Goal: Task Accomplishment & Management: Manage account settings

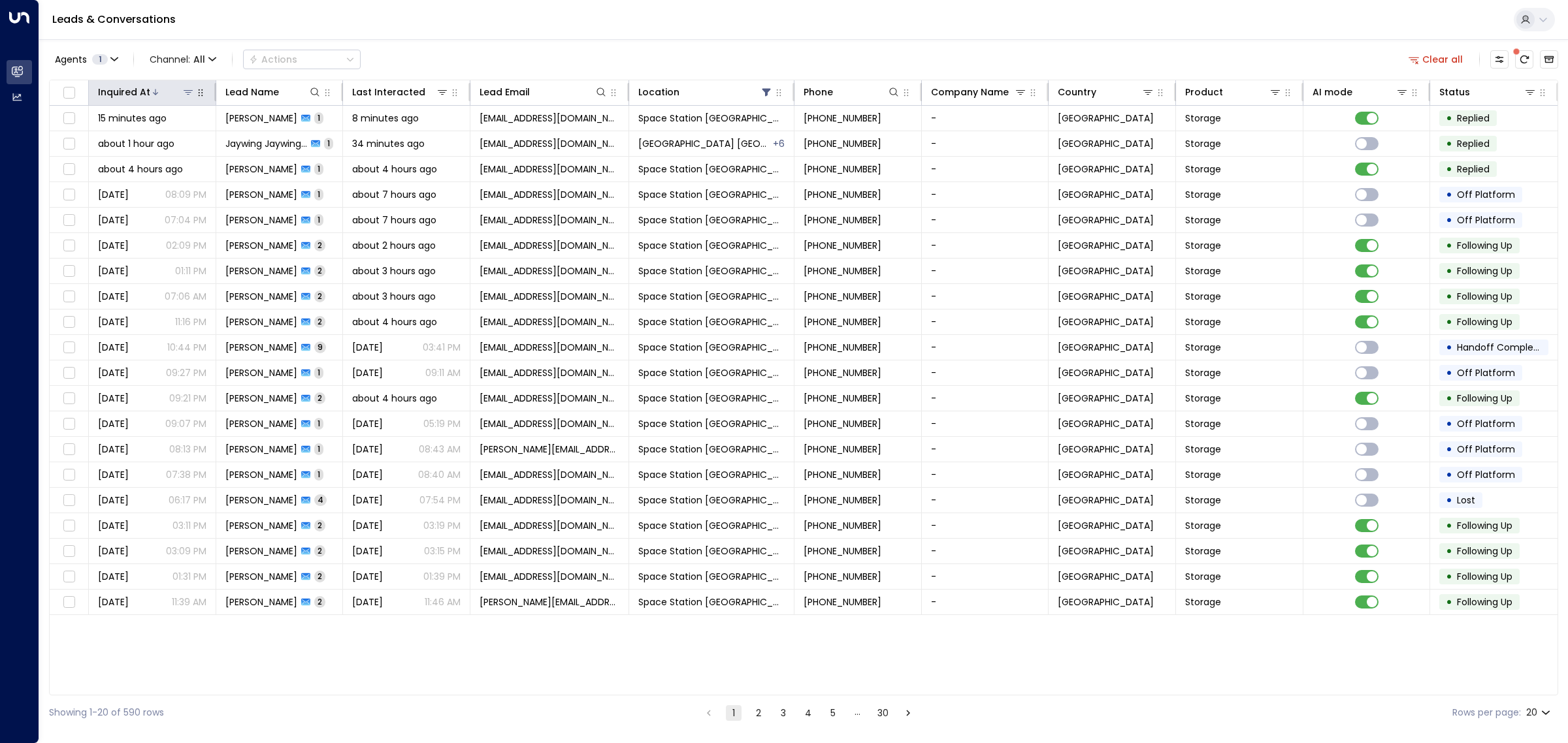
click at [151, 88] on icon at bounding box center [155, 92] width 8 height 8
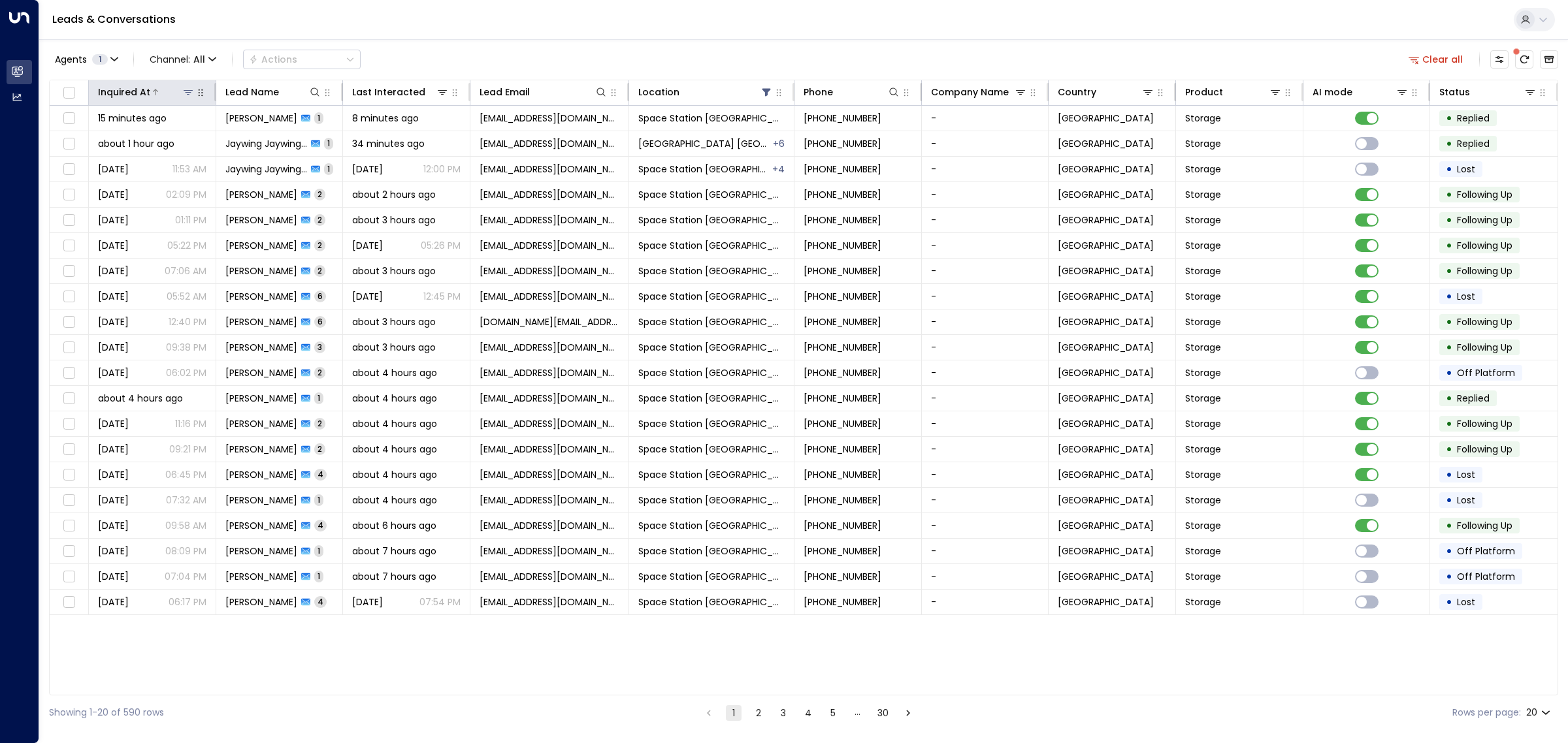
click at [151, 88] on icon at bounding box center [155, 92] width 8 height 8
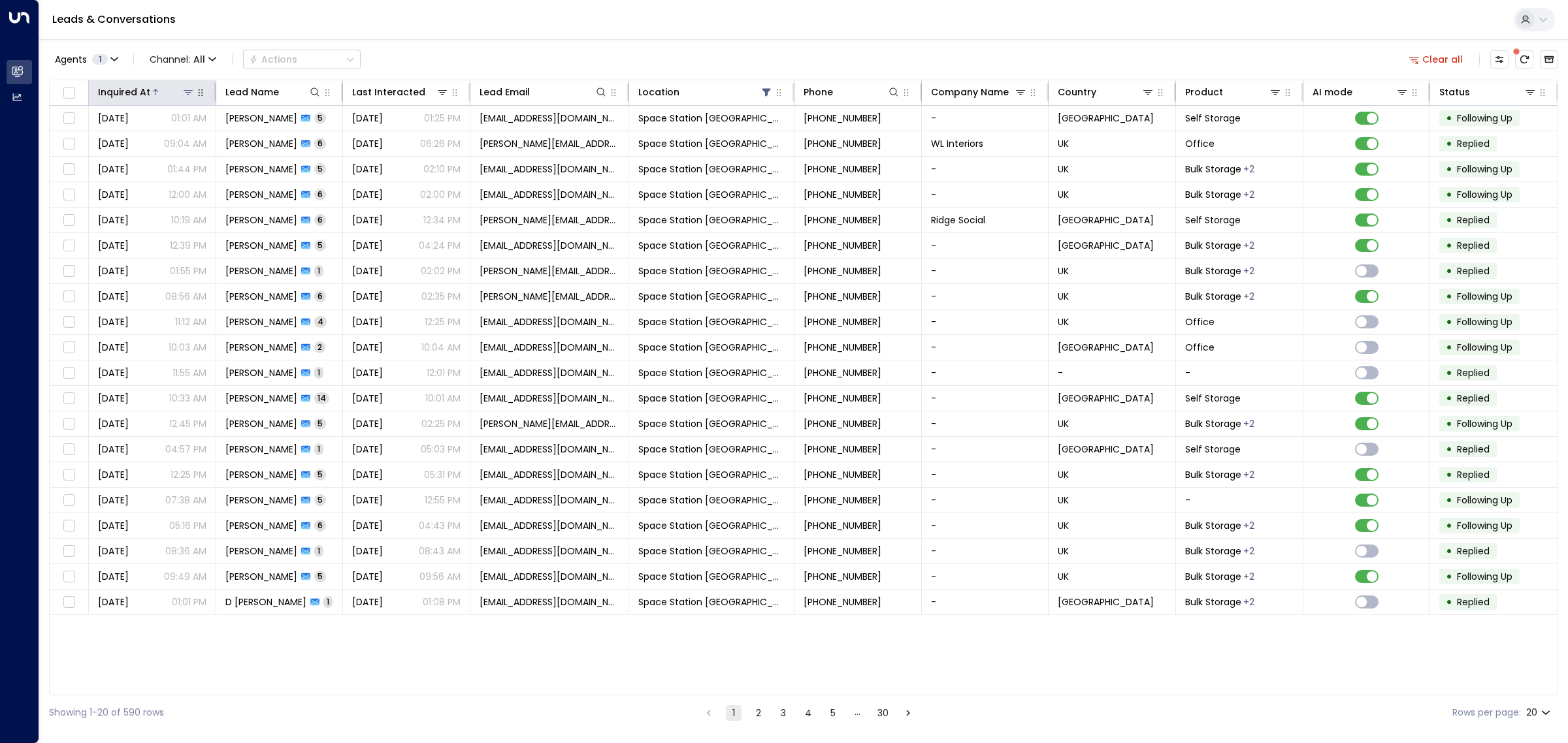
click at [153, 88] on icon at bounding box center [155, 92] width 8 height 8
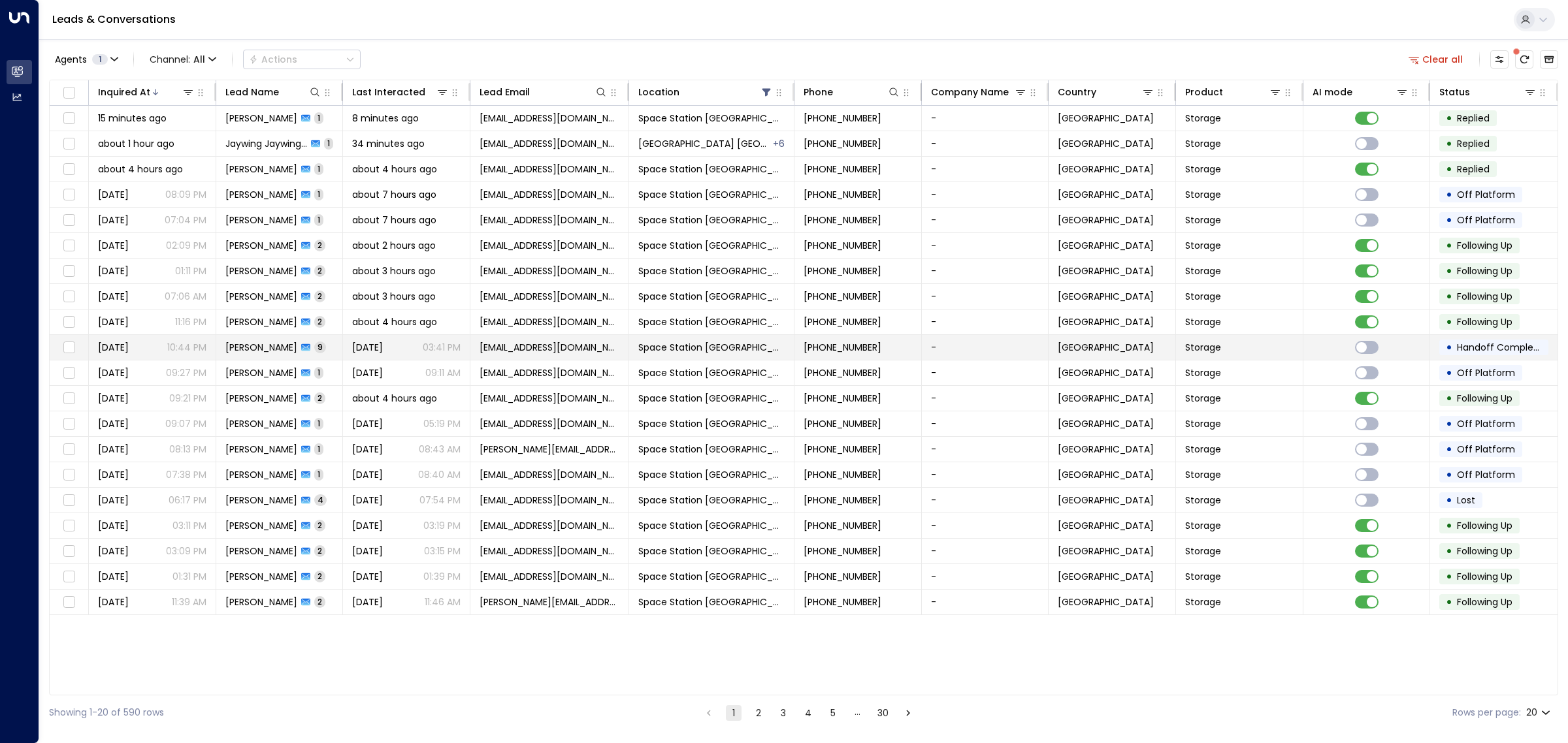
click at [273, 343] on span "[PERSON_NAME]" at bounding box center [261, 347] width 72 height 13
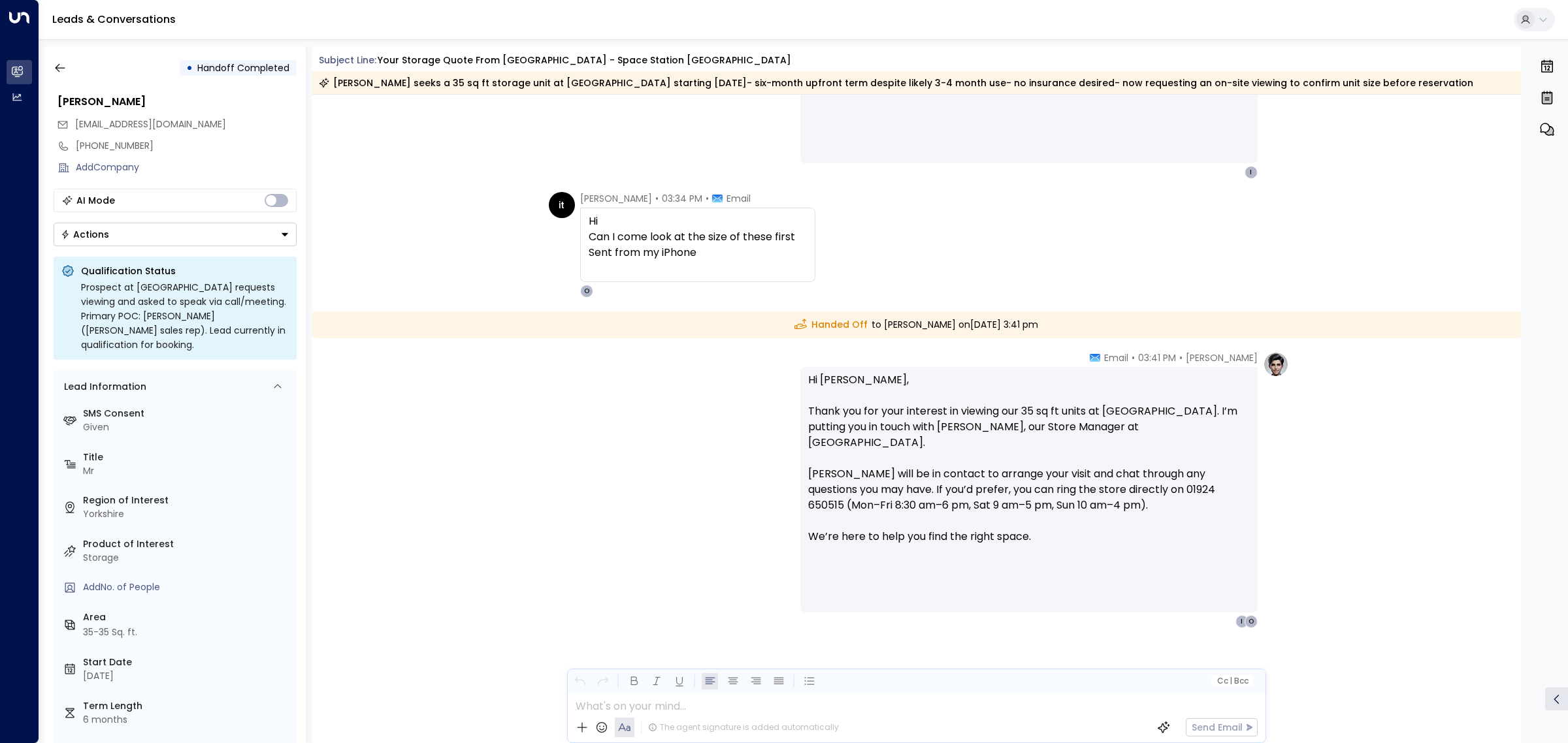
scroll to position [2647, 0]
click at [611, 498] on div "[PERSON_NAME] • 03:41 PM • Email Hi [PERSON_NAME], Thank you for your interest …" at bounding box center [917, 491] width 745 height 277
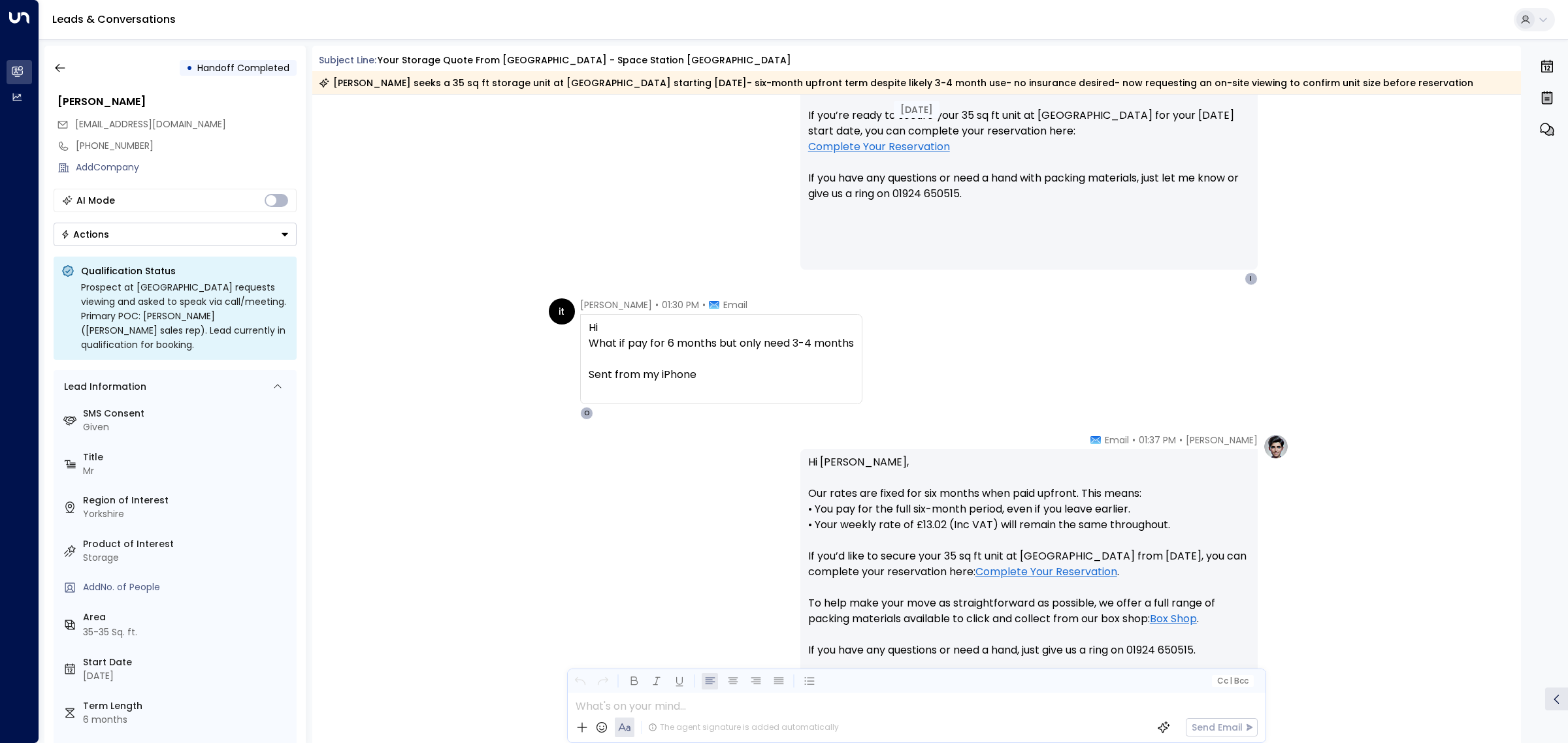
scroll to position [1866, 0]
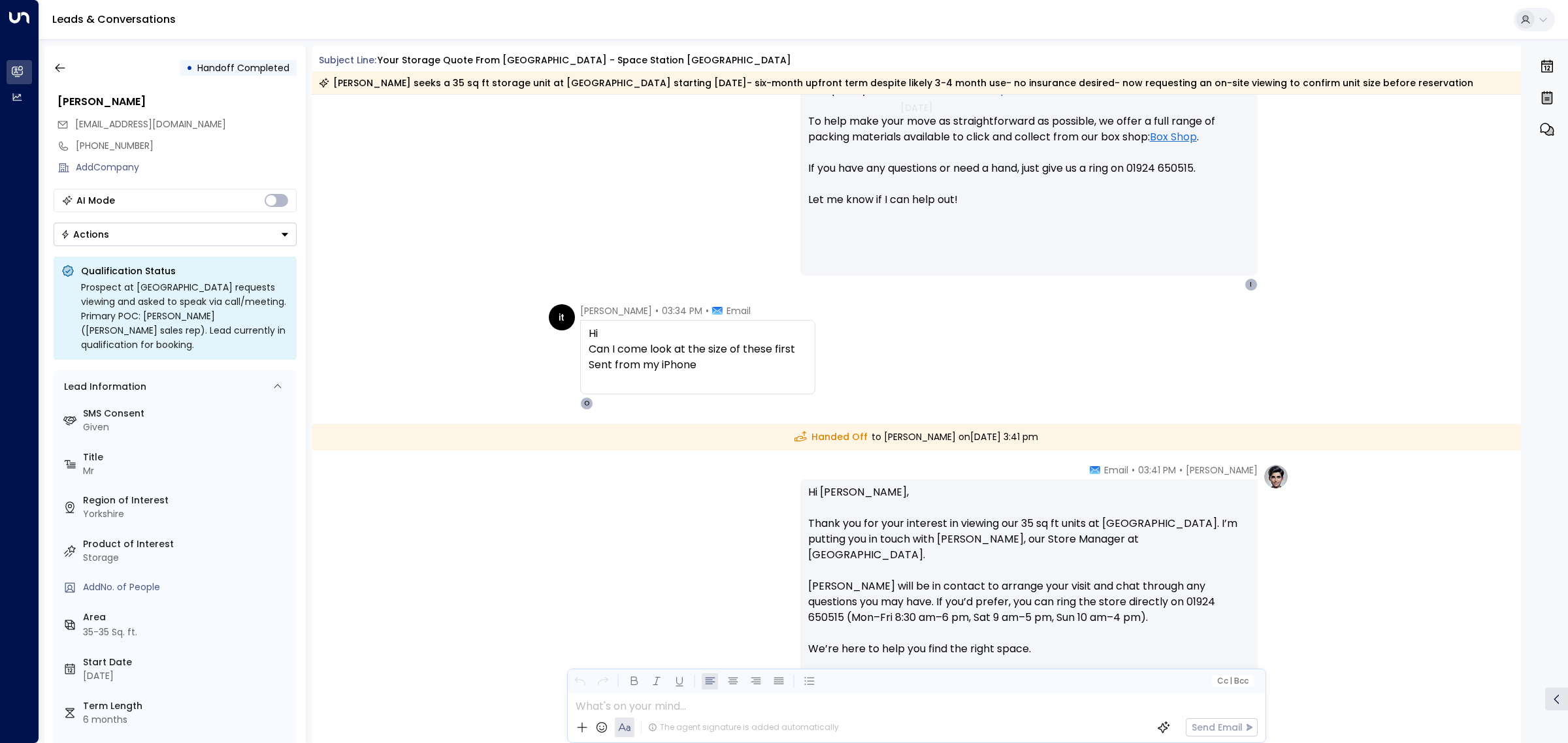
scroll to position [2519, 0]
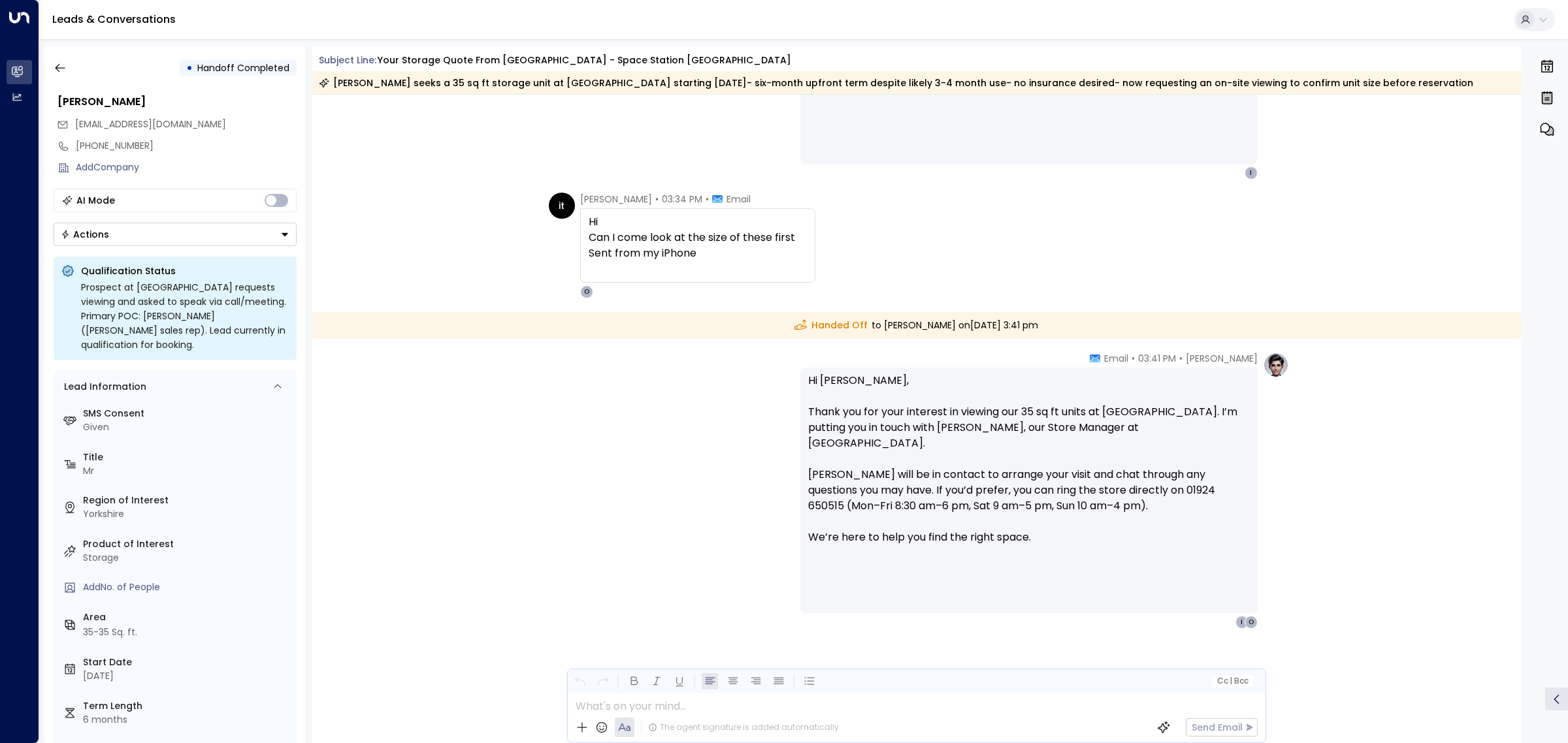
click at [660, 360] on div "[PERSON_NAME] • 03:41 PM • Email Hi [PERSON_NAME], Thank you for your interest …" at bounding box center [917, 491] width 745 height 277
click at [508, 197] on div "it [PERSON_NAME] • 03:34 PM • Email Hi Can I come look at the size of these fir…" at bounding box center [917, 245] width 1209 height 106
click at [60, 64] on icon "button" at bounding box center [60, 67] width 13 height 13
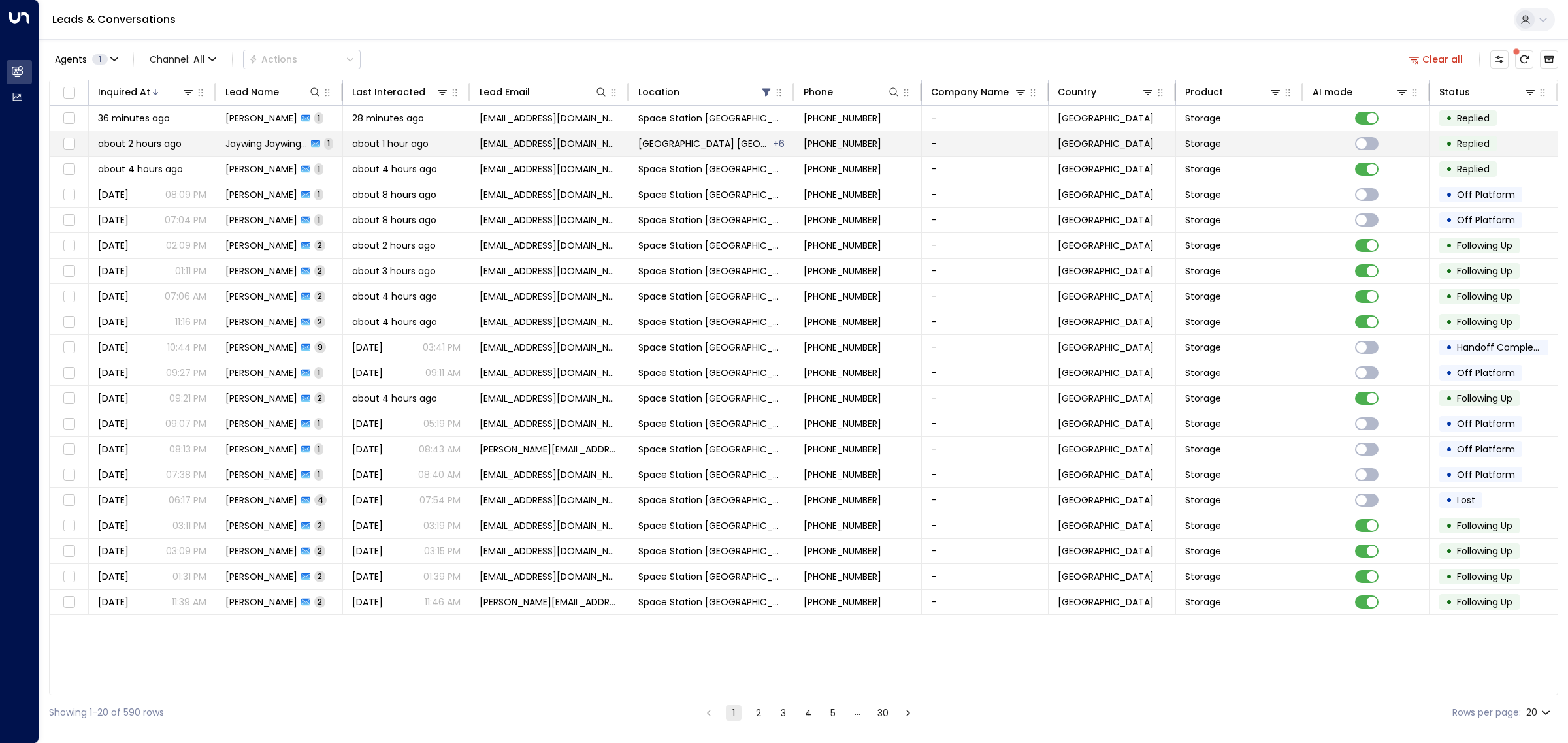
click at [438, 148] on div "about 1 hour ago" at bounding box center [406, 143] width 109 height 13
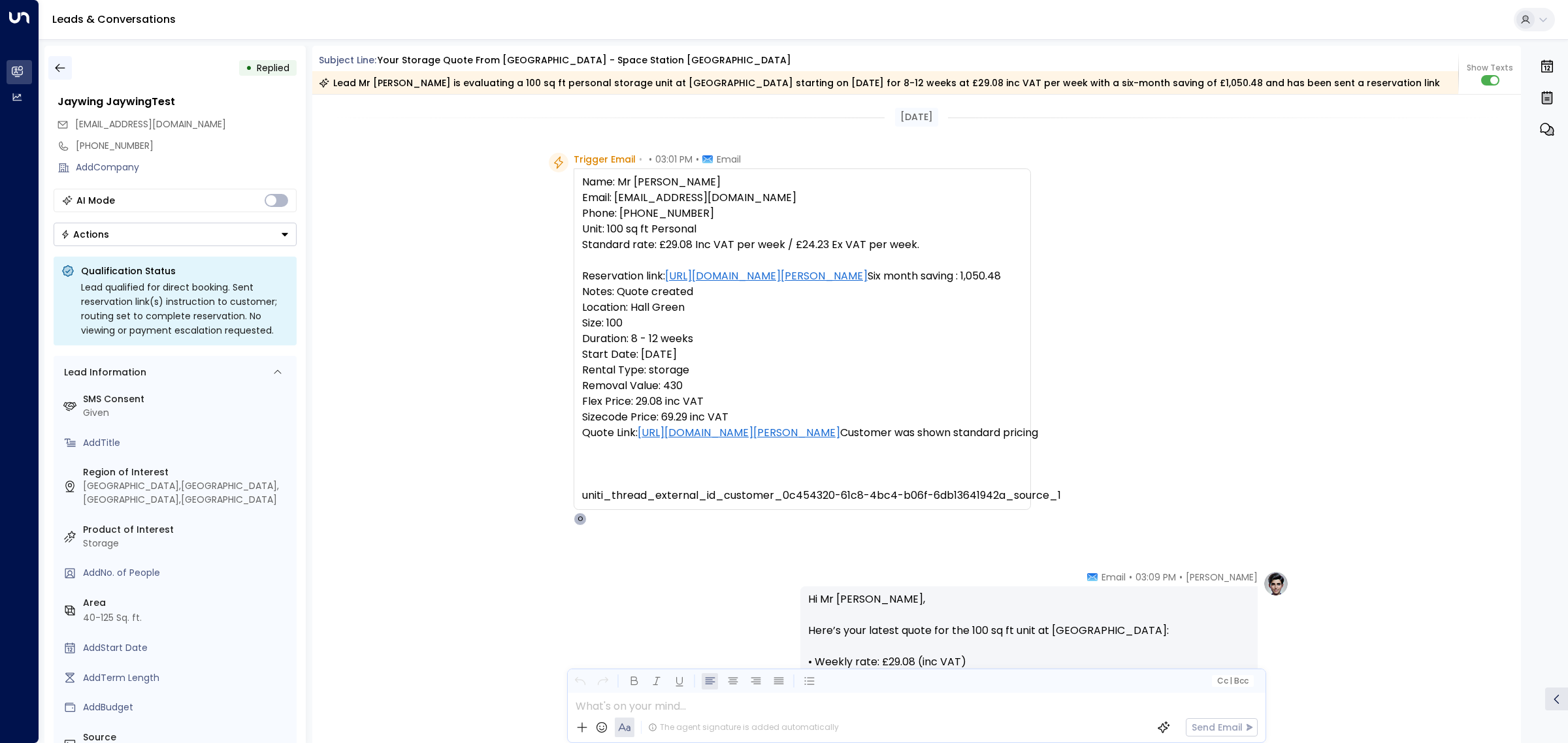
click at [66, 72] on icon "button" at bounding box center [60, 67] width 13 height 13
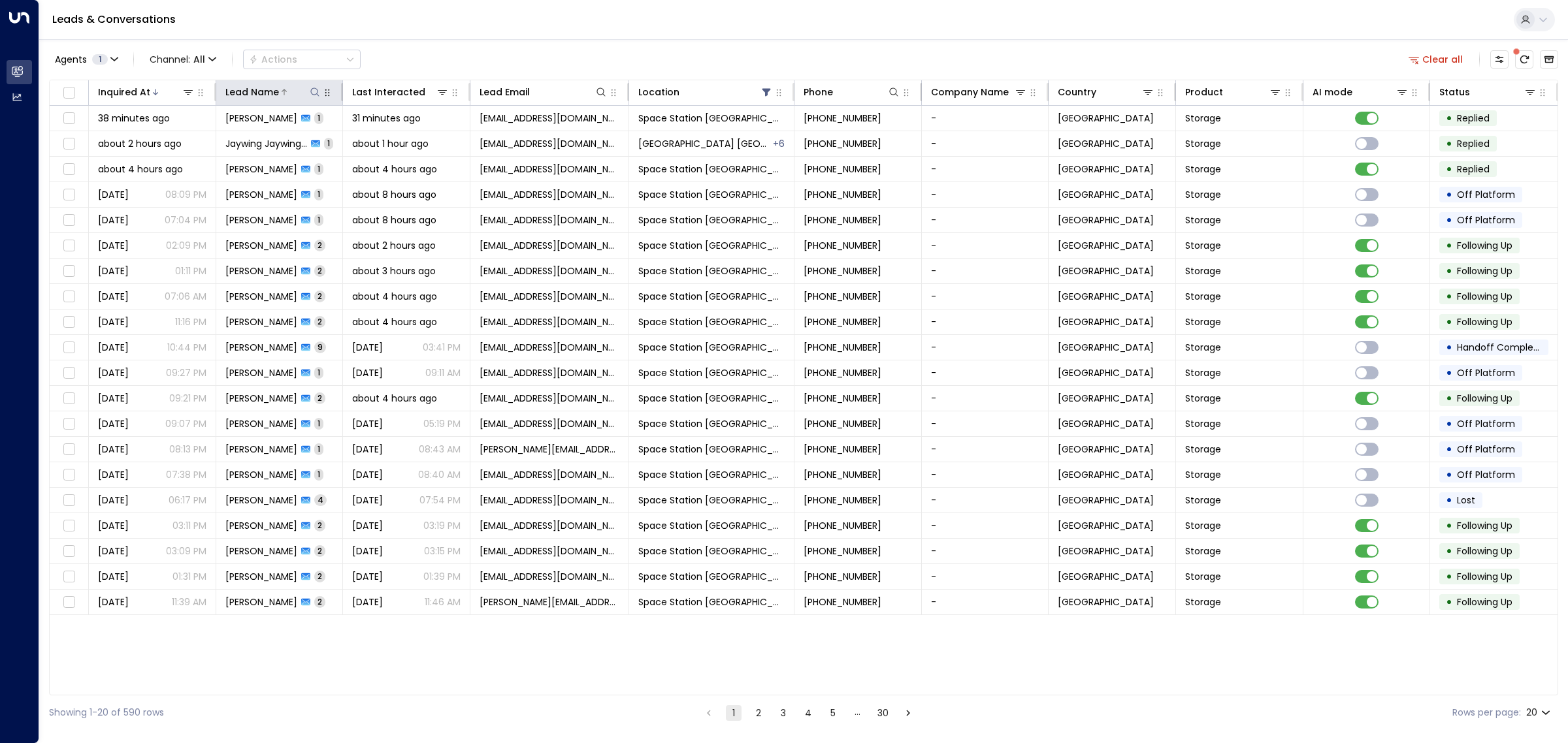
click at [317, 93] on icon at bounding box center [315, 92] width 11 height 11
type input "*******"
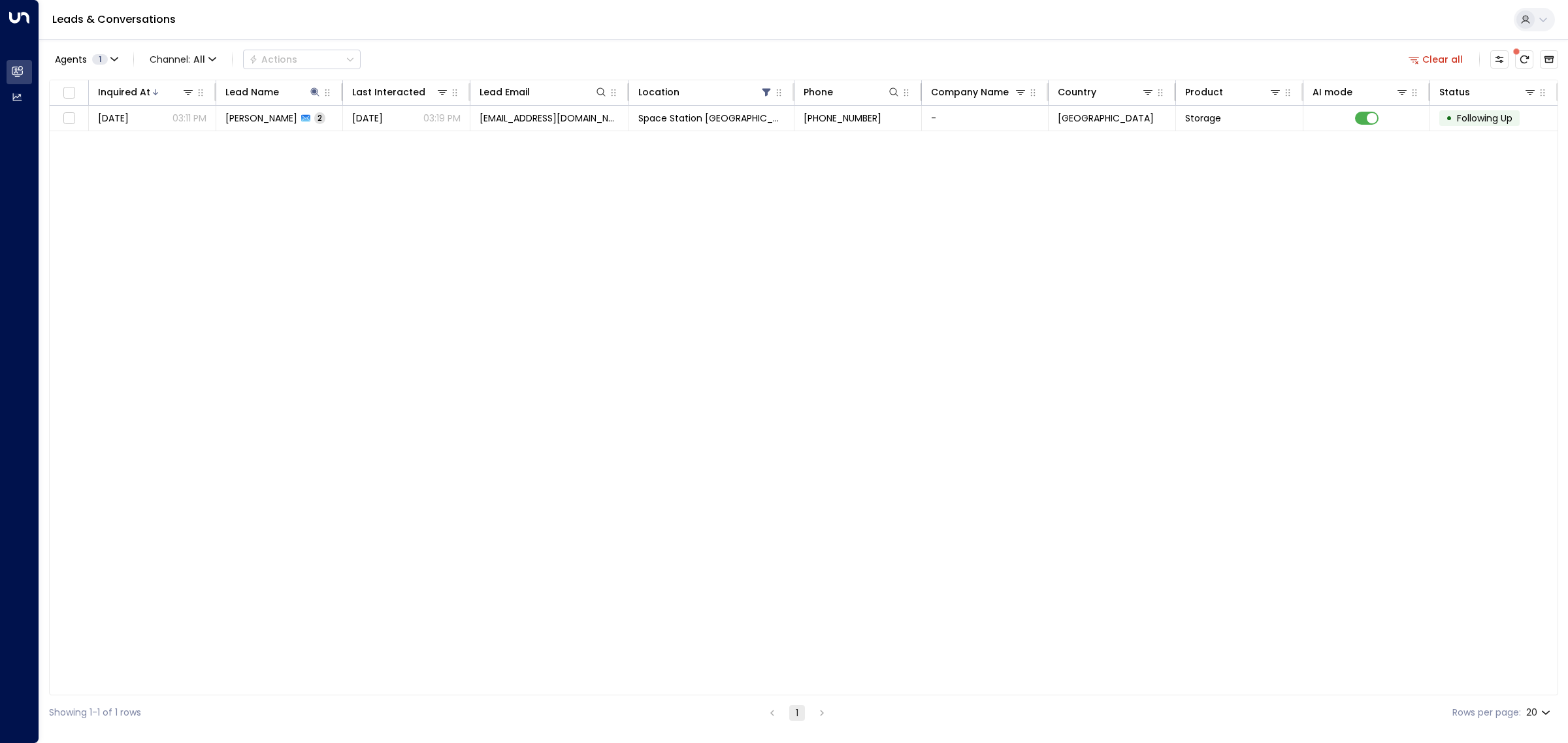
click at [666, 43] on div "Agents 1 Channel: All Actions Clear all Inquired At Lead Name Last Interacted L…" at bounding box center [804, 384] width 1509 height 691
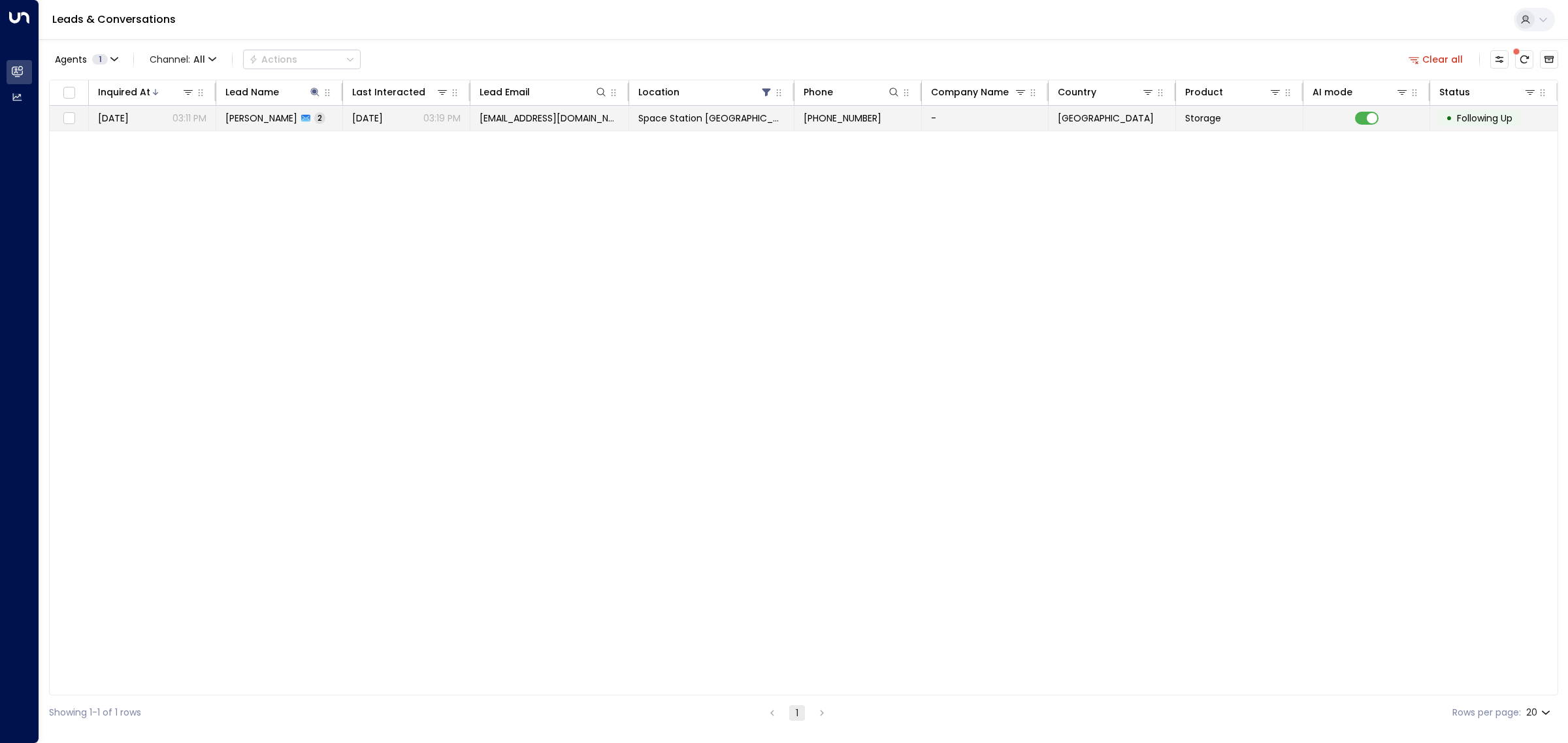
click at [504, 115] on span "[EMAIL_ADDRESS][DOMAIN_NAME]" at bounding box center [549, 118] width 140 height 13
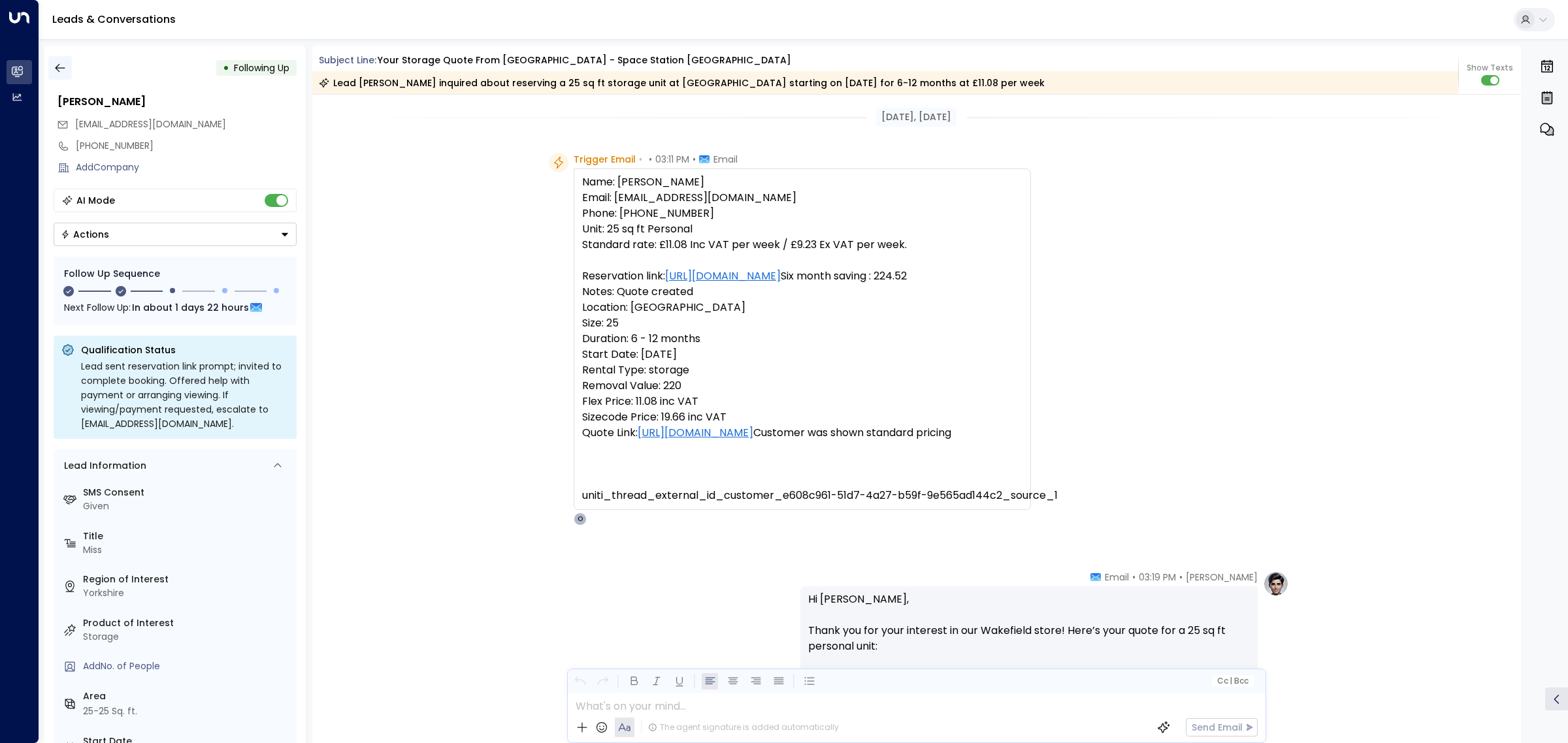
click at [62, 63] on icon "button" at bounding box center [60, 67] width 13 height 13
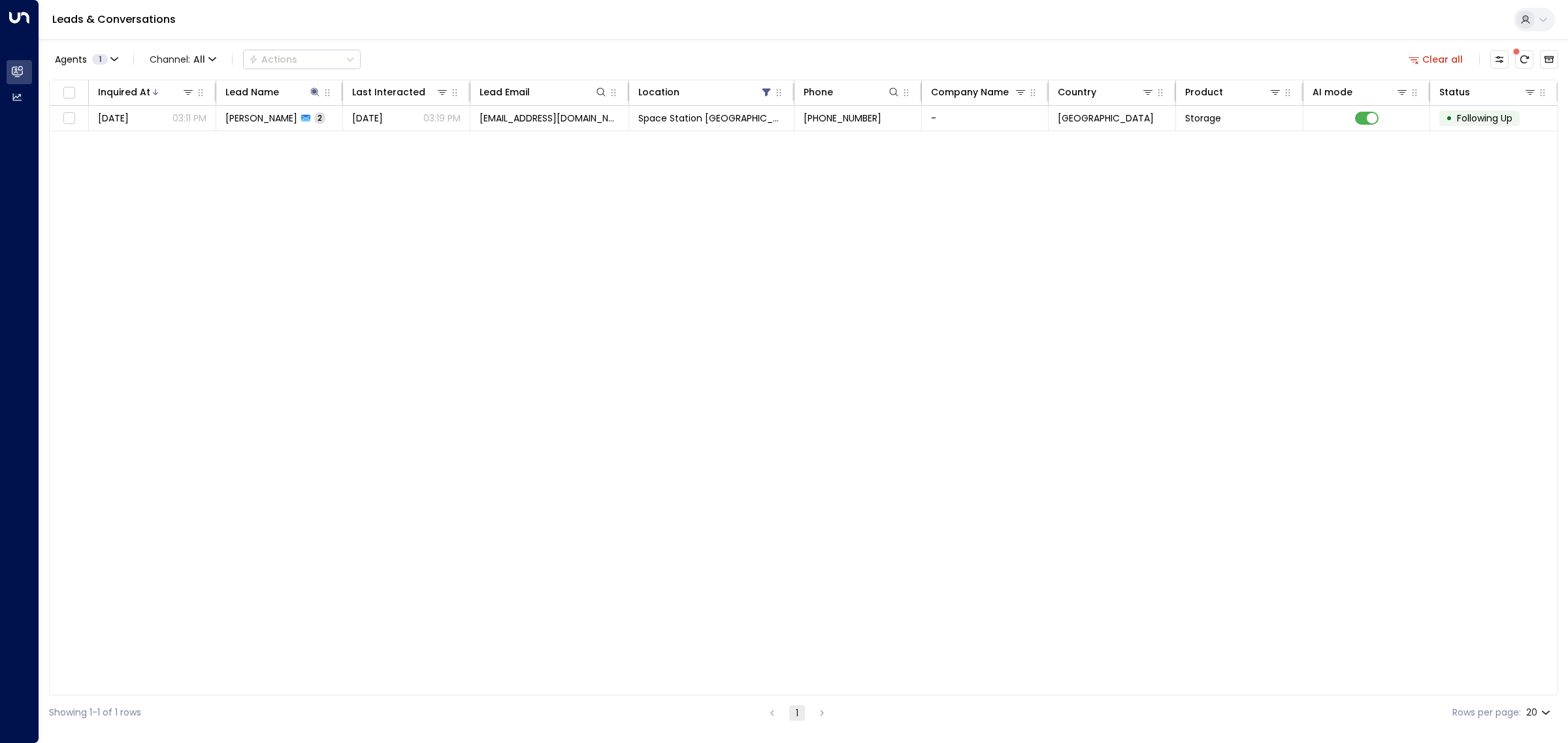
click at [351, 315] on div "Inquired At Lead Name Last Interacted Lead Email Location Phone Company Name Co…" at bounding box center [804, 387] width 1509 height 616
